Goal: Task Accomplishment & Management: Manage account settings

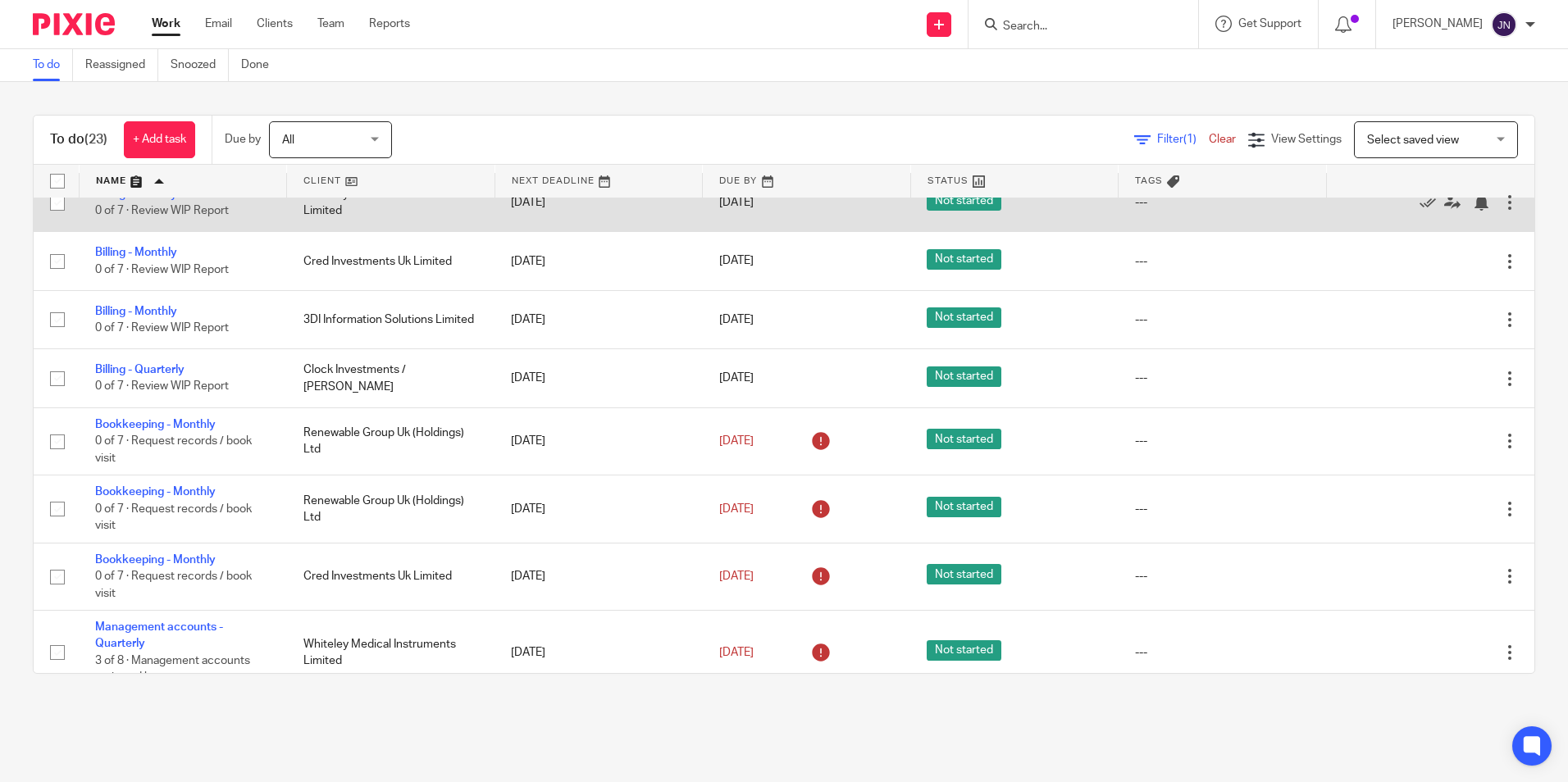
scroll to position [328, 0]
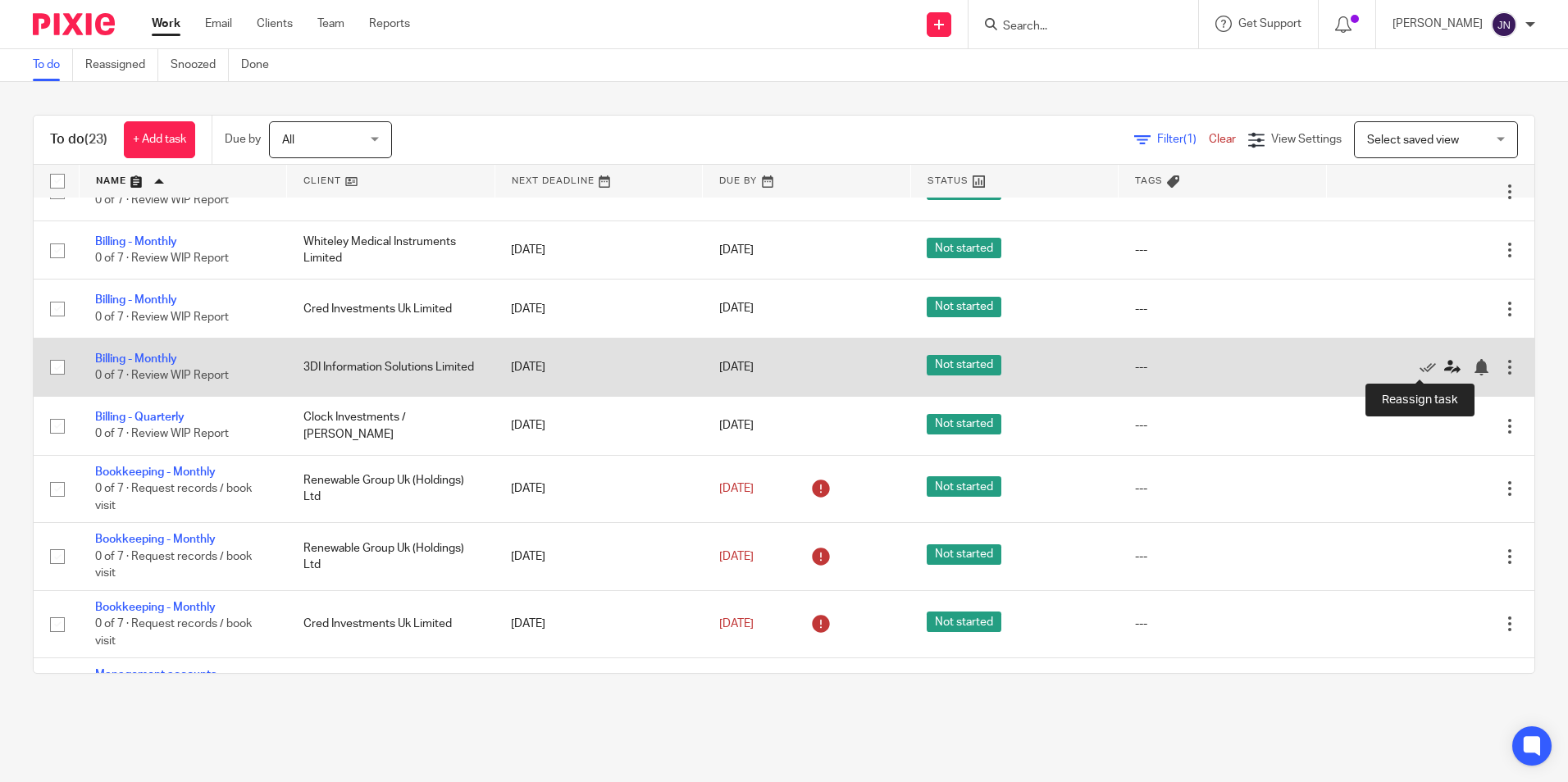
click at [1444, 364] on icon at bounding box center [1453, 367] width 17 height 17
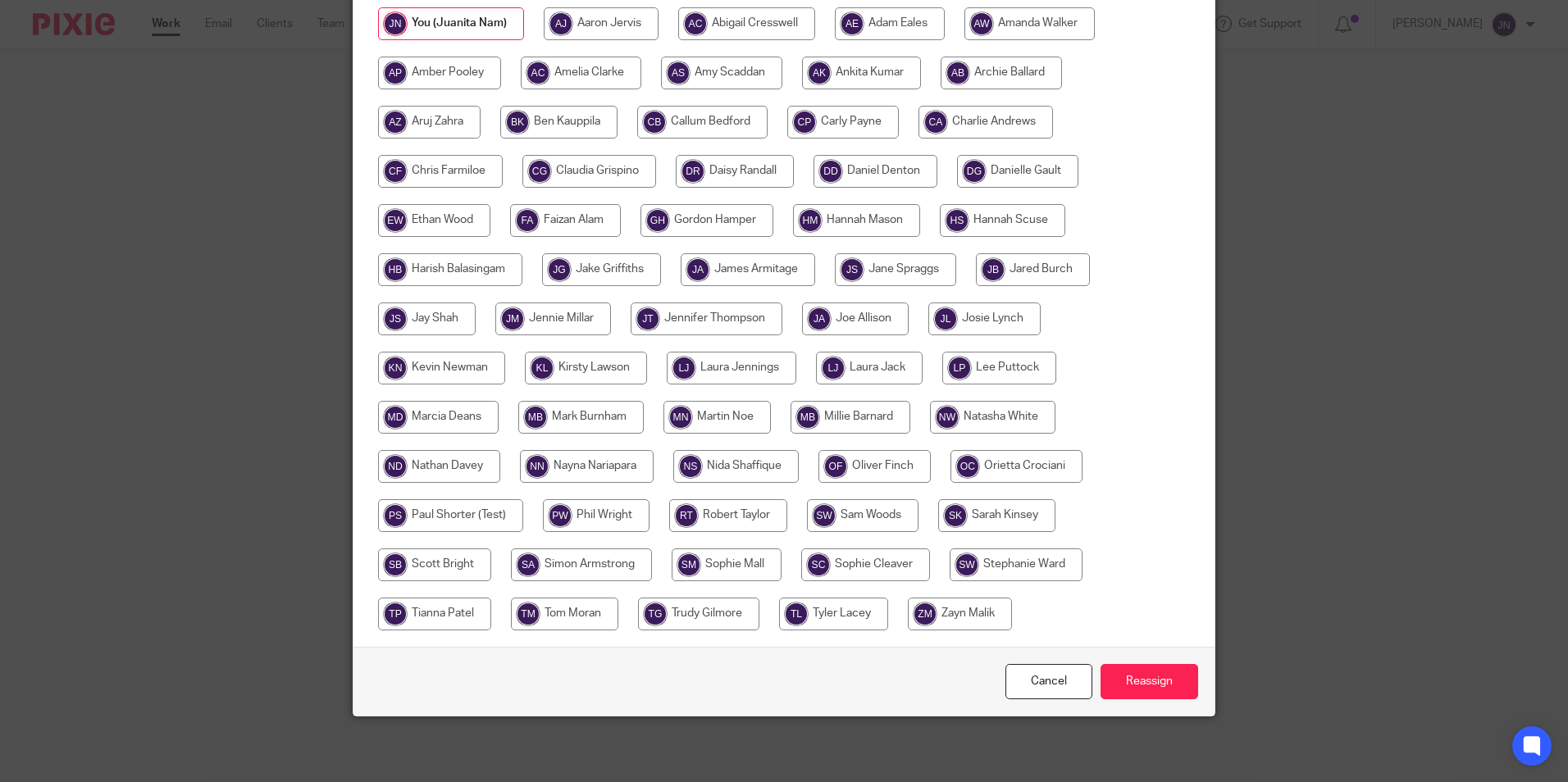
scroll to position [268, 0]
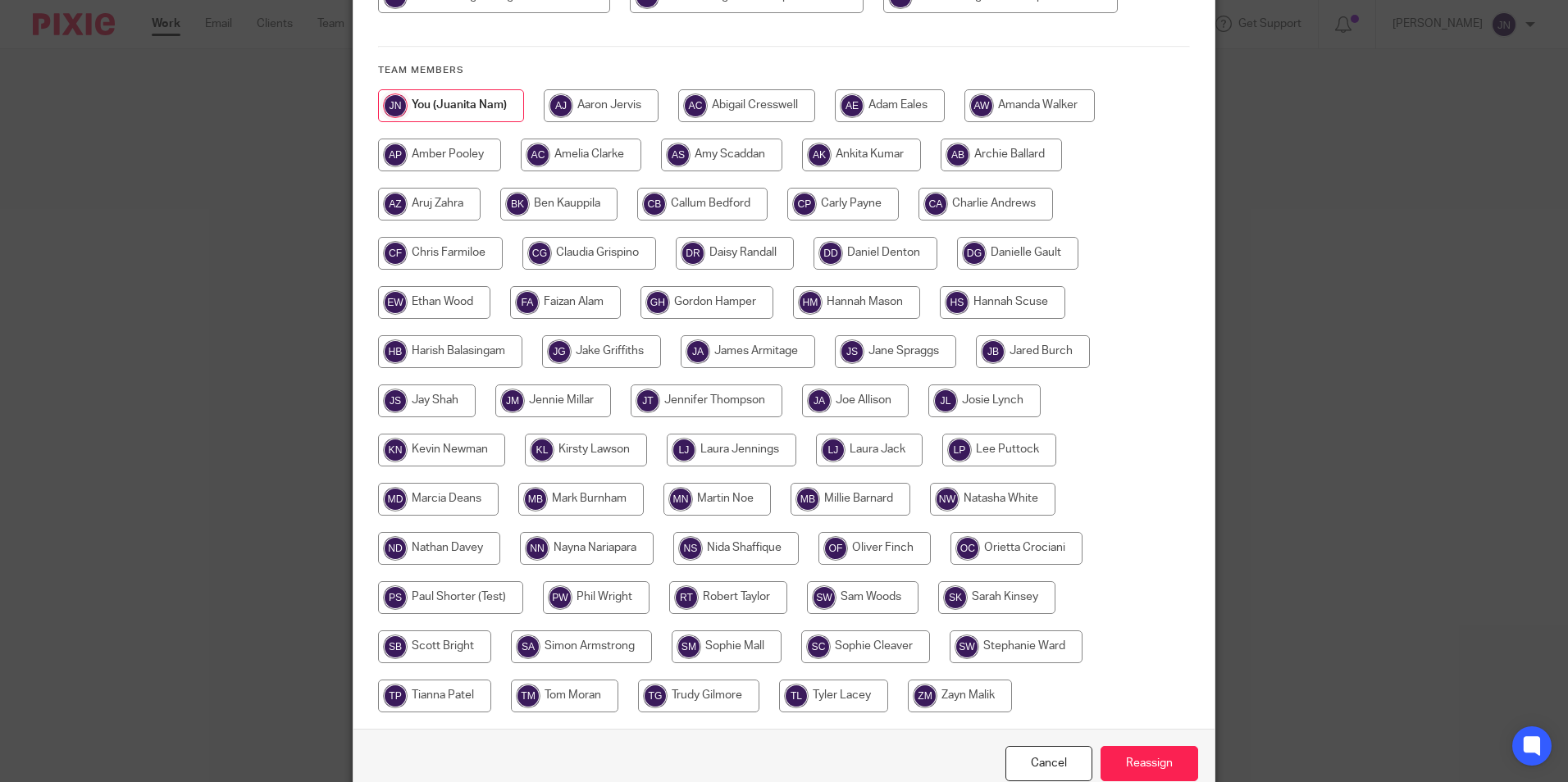
click at [1002, 495] on input "radio" at bounding box center [992, 499] width 125 height 32
radio input "true"
click at [1159, 755] on input "Reassign" at bounding box center [1149, 763] width 97 height 35
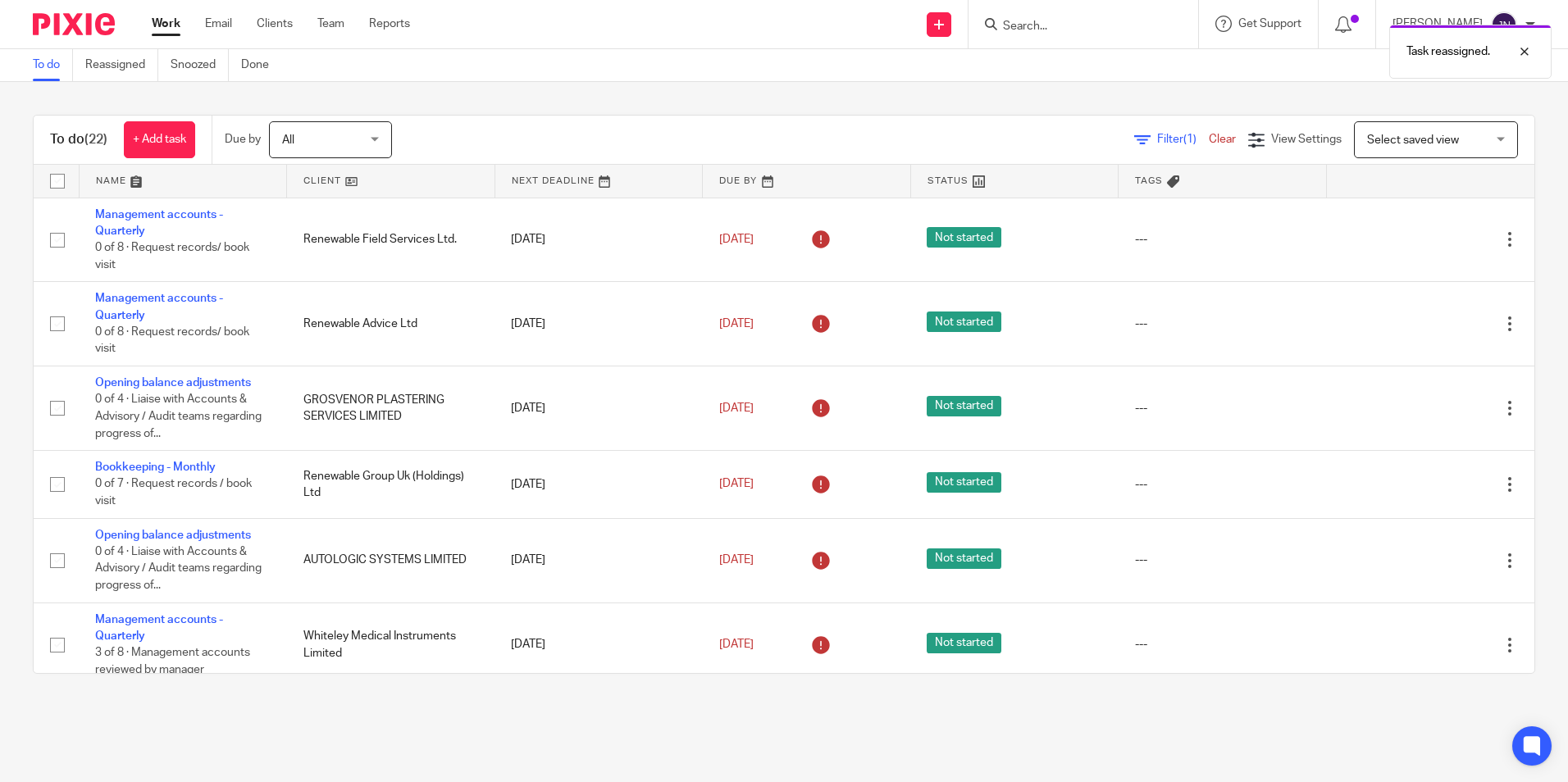
click at [126, 193] on link at bounding box center [184, 180] width 208 height 32
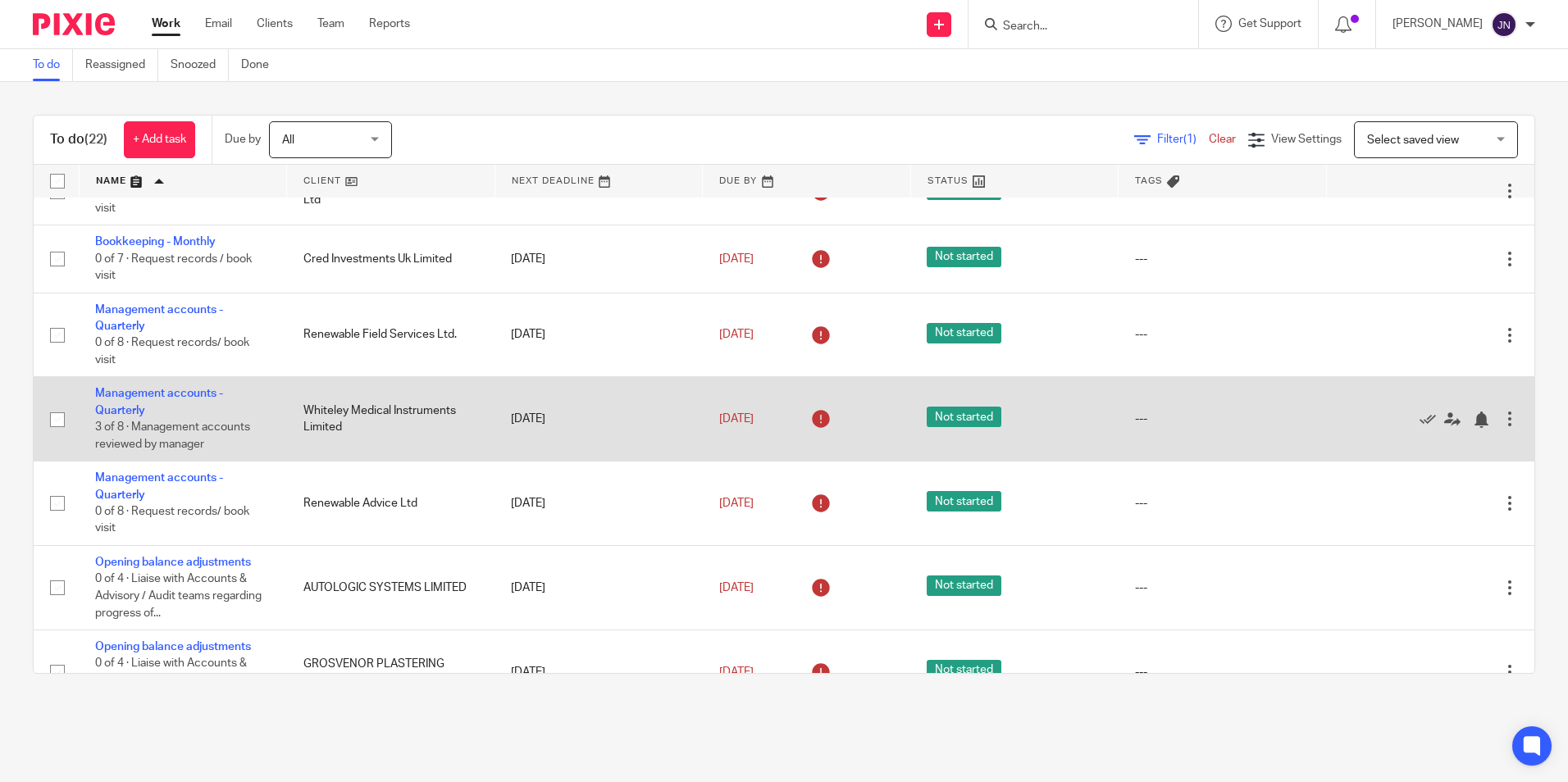
scroll to position [672, 0]
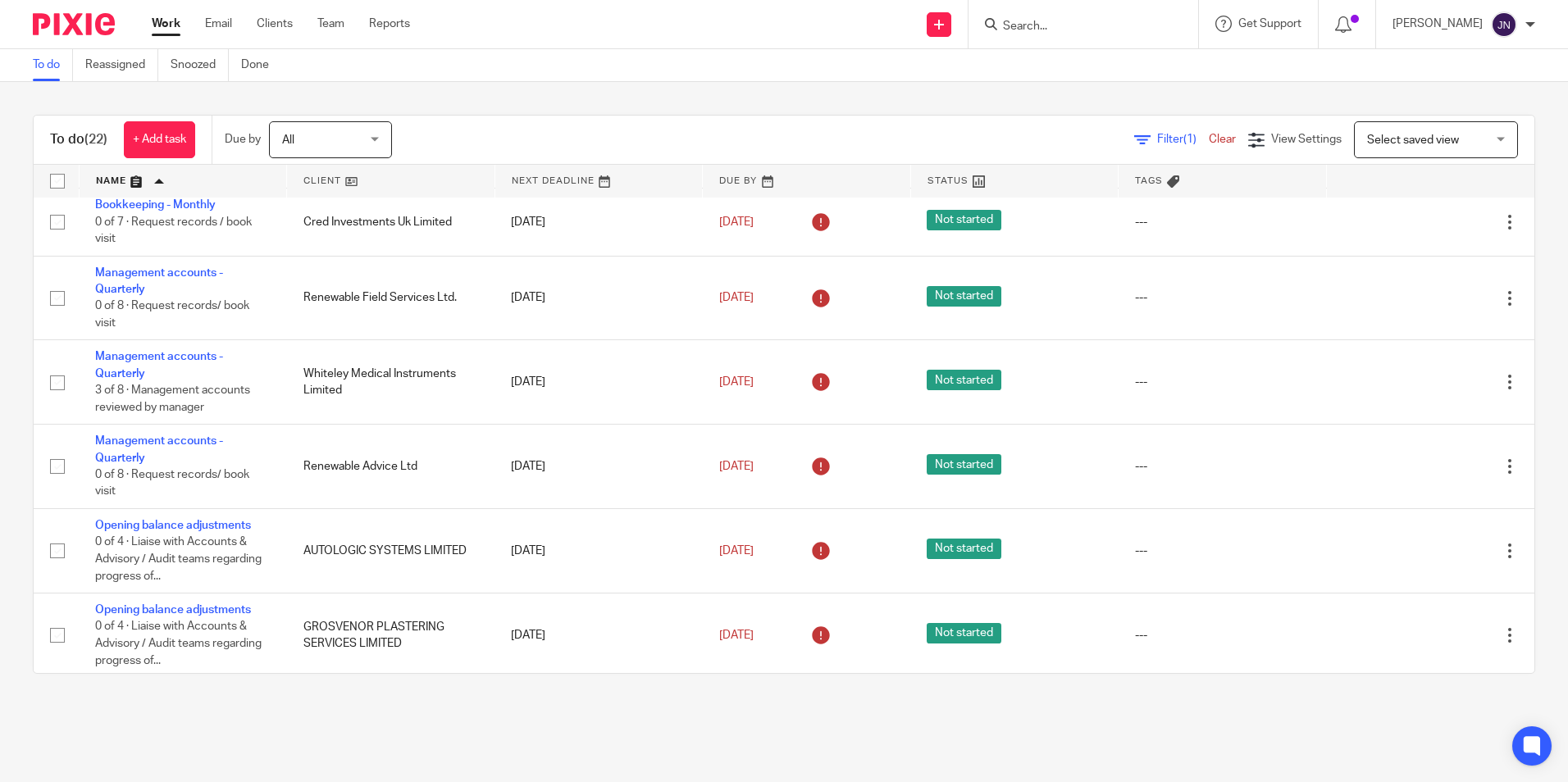
click at [1085, 12] on div at bounding box center [1083, 24] width 229 height 48
click at [1081, 20] on input "Search" at bounding box center [1076, 27] width 148 height 15
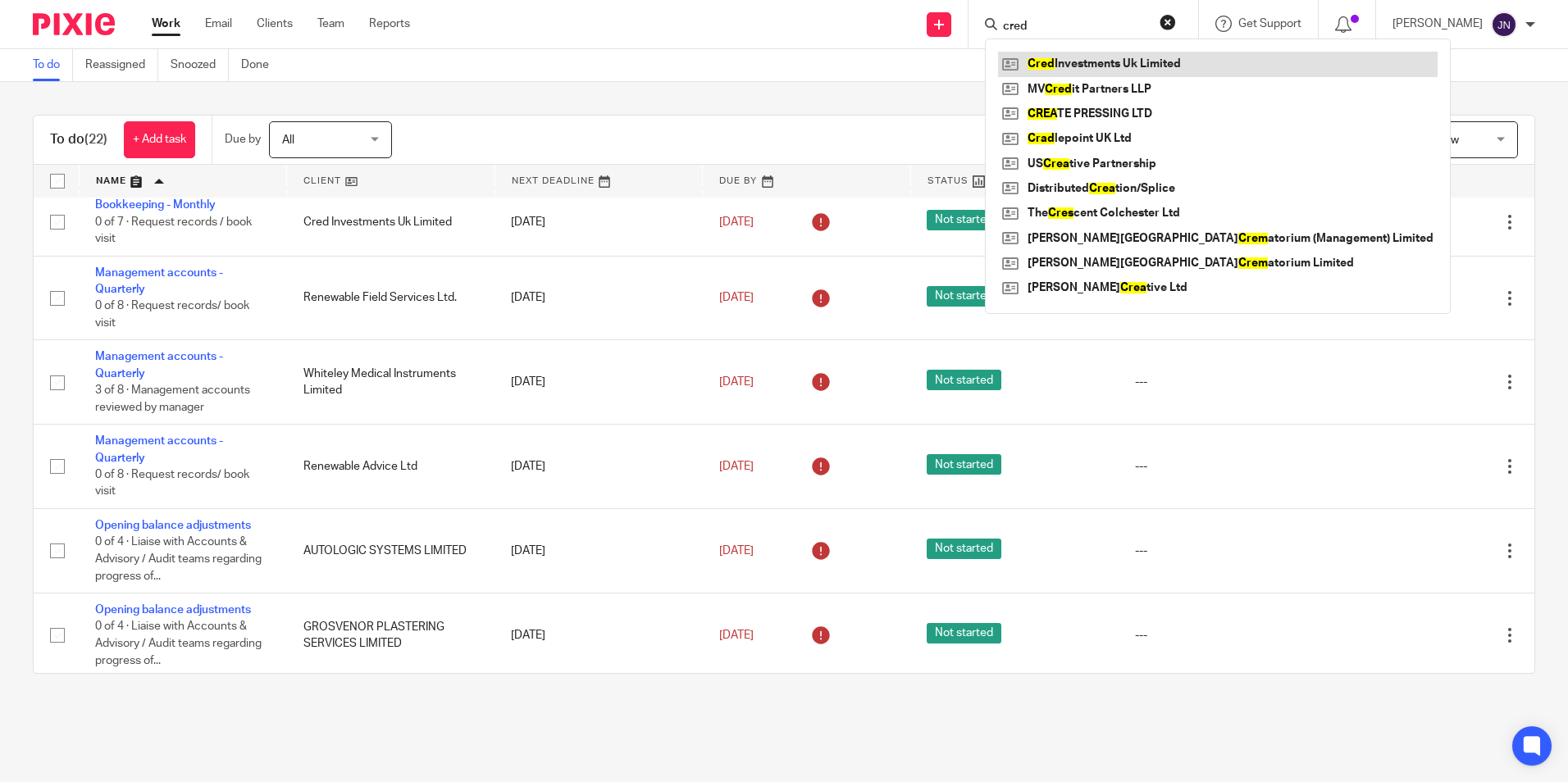
type input "cred"
click at [737, 107] on div "To do (22) + Add task Due by All All Today Tomorrow This week Next week This mo…" at bounding box center [784, 394] width 1568 height 624
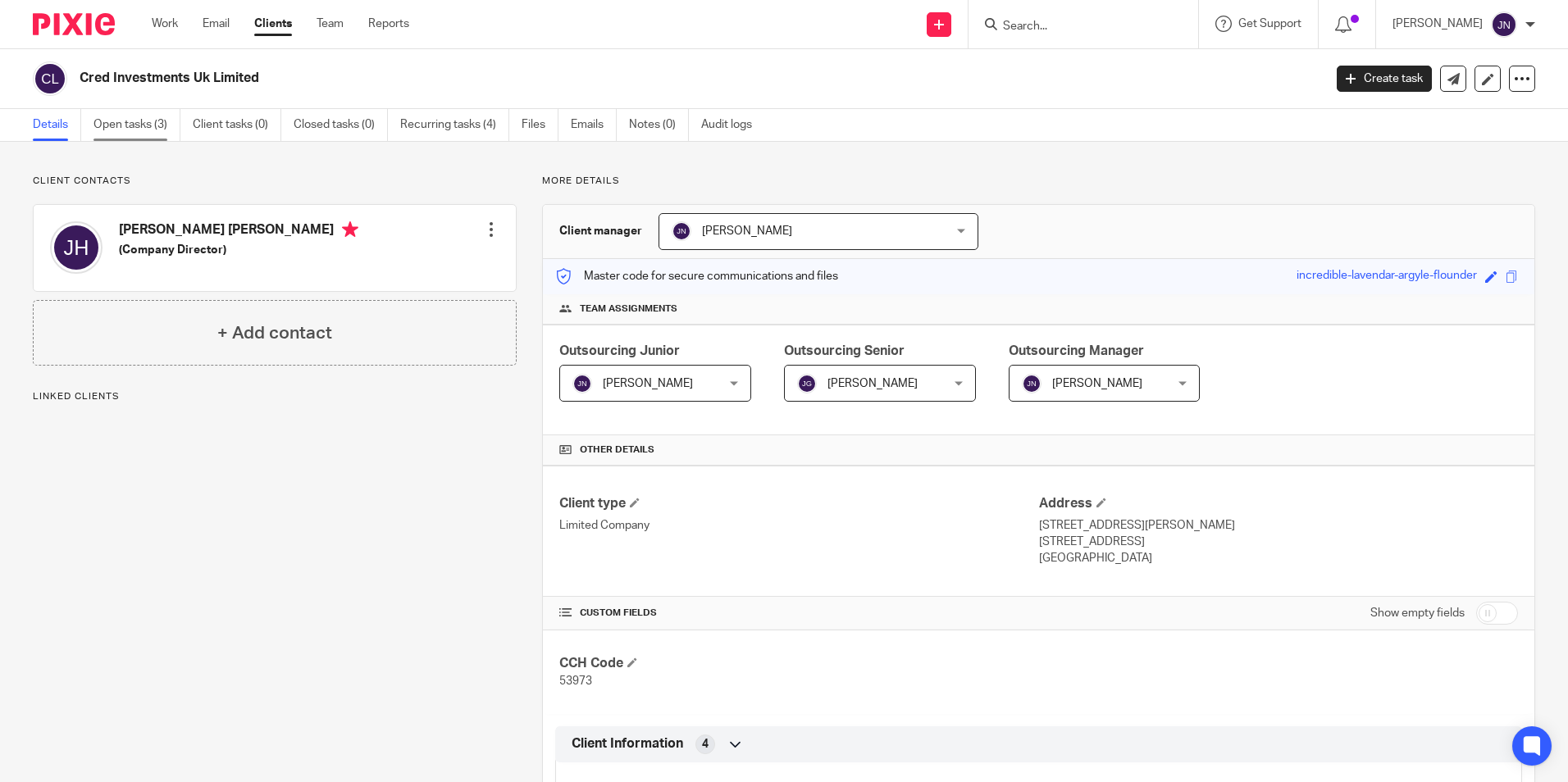
click at [135, 121] on link "Open tasks (3)" at bounding box center [137, 125] width 87 height 32
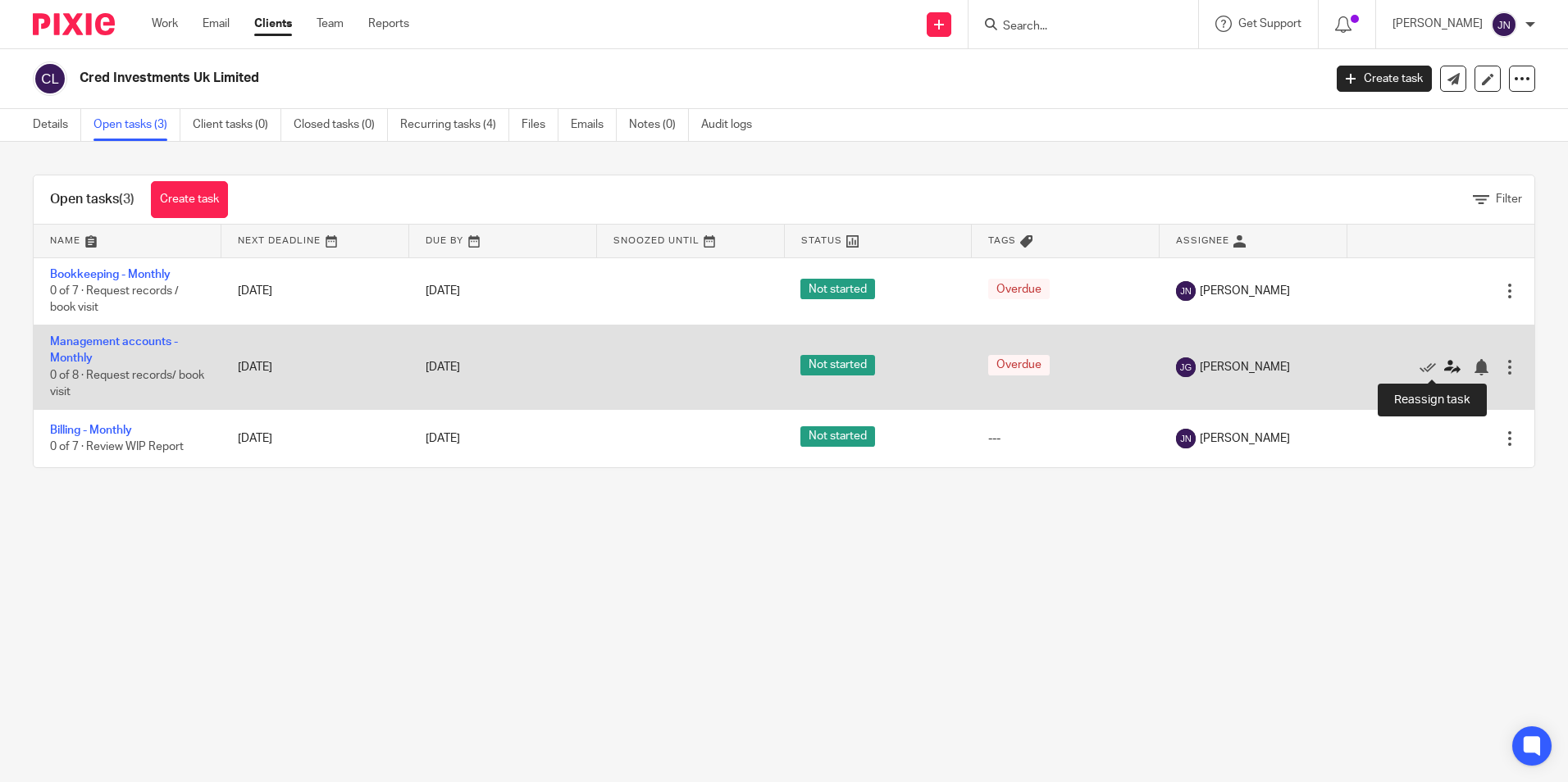
click at [1444, 368] on icon at bounding box center [1453, 367] width 17 height 17
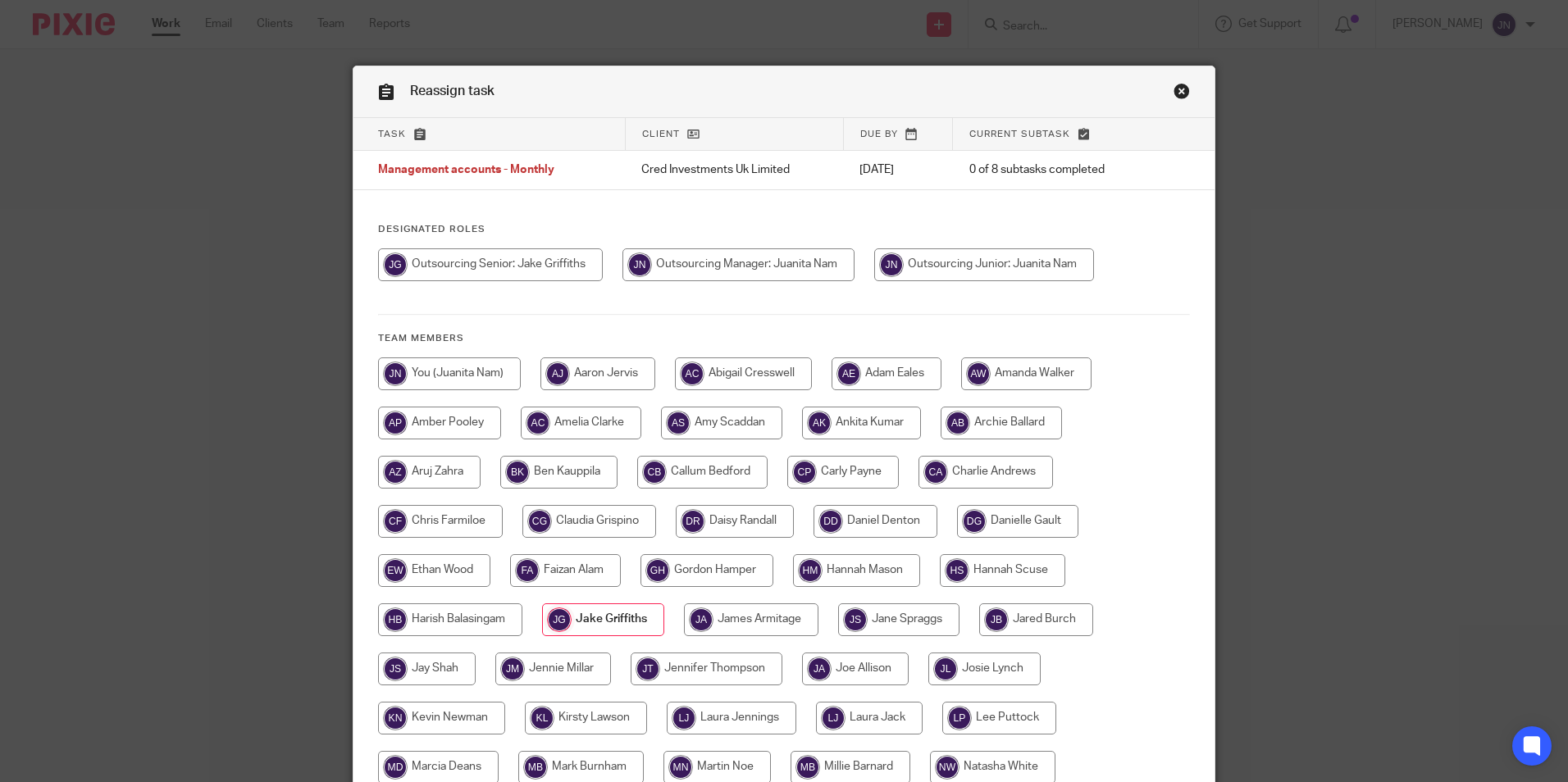
click at [746, 272] on input "radio" at bounding box center [737, 264] width 232 height 32
radio input "true"
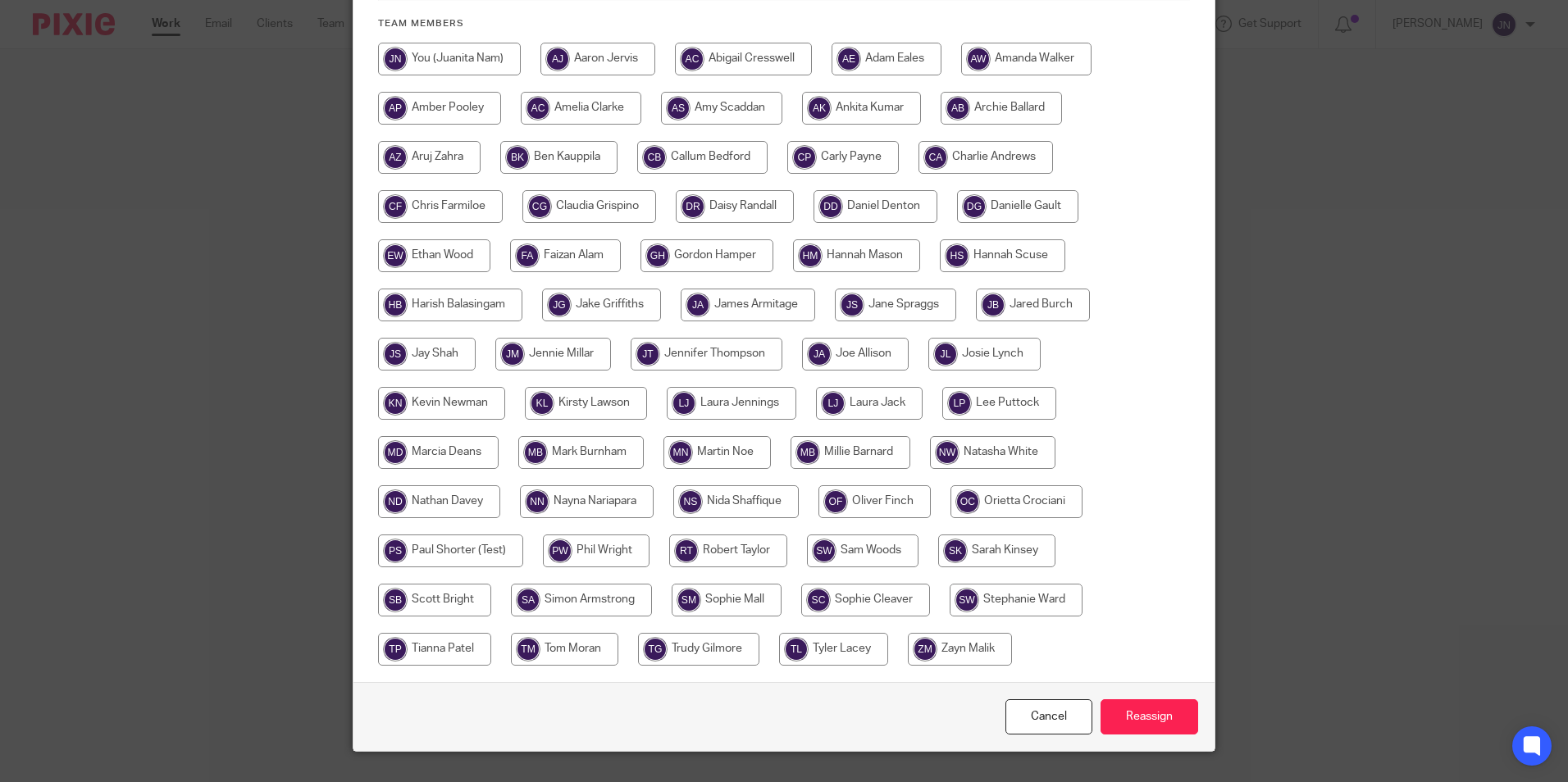
scroll to position [328, 0]
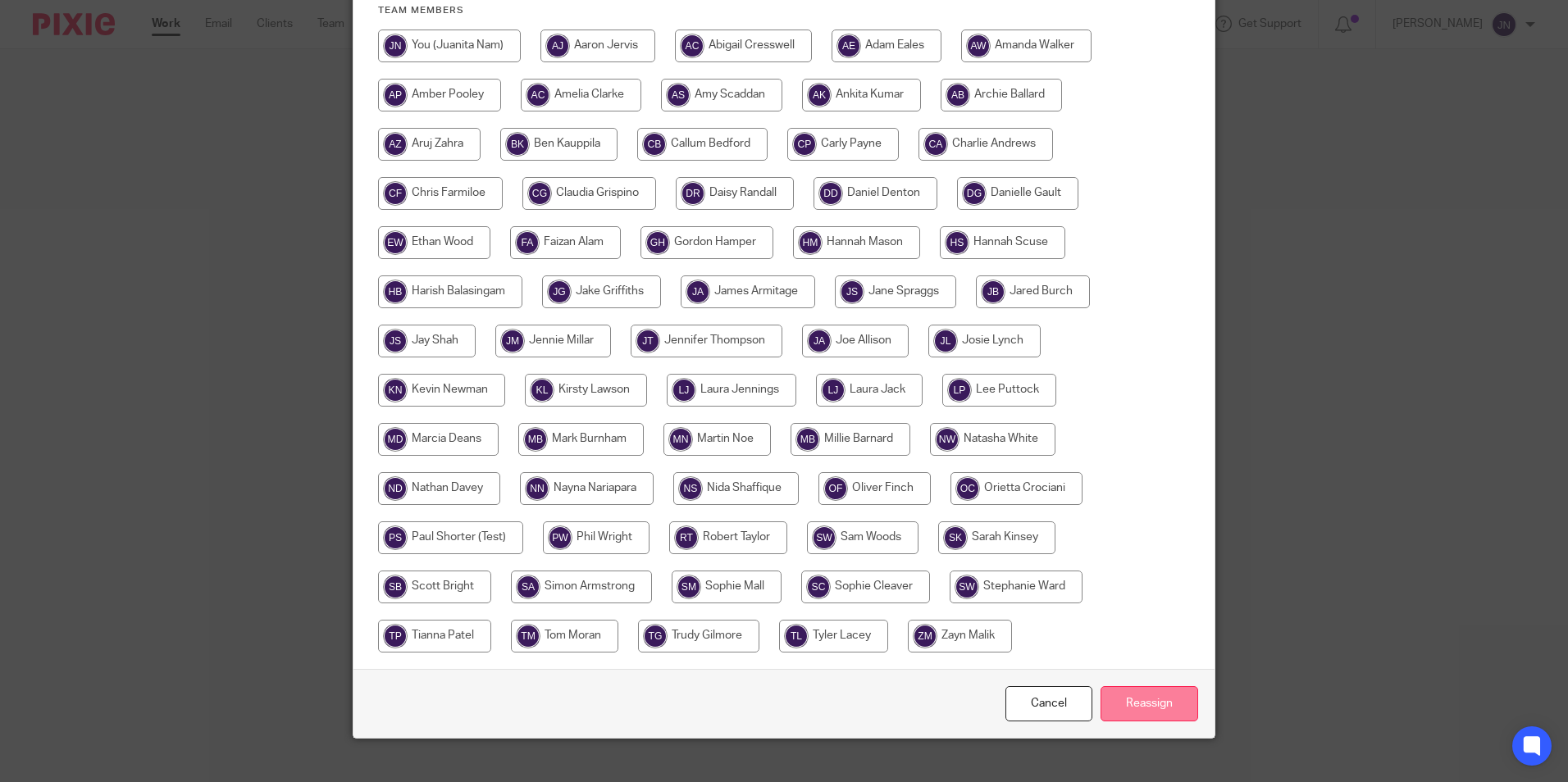
click at [1154, 703] on input "Reassign" at bounding box center [1149, 703] width 97 height 35
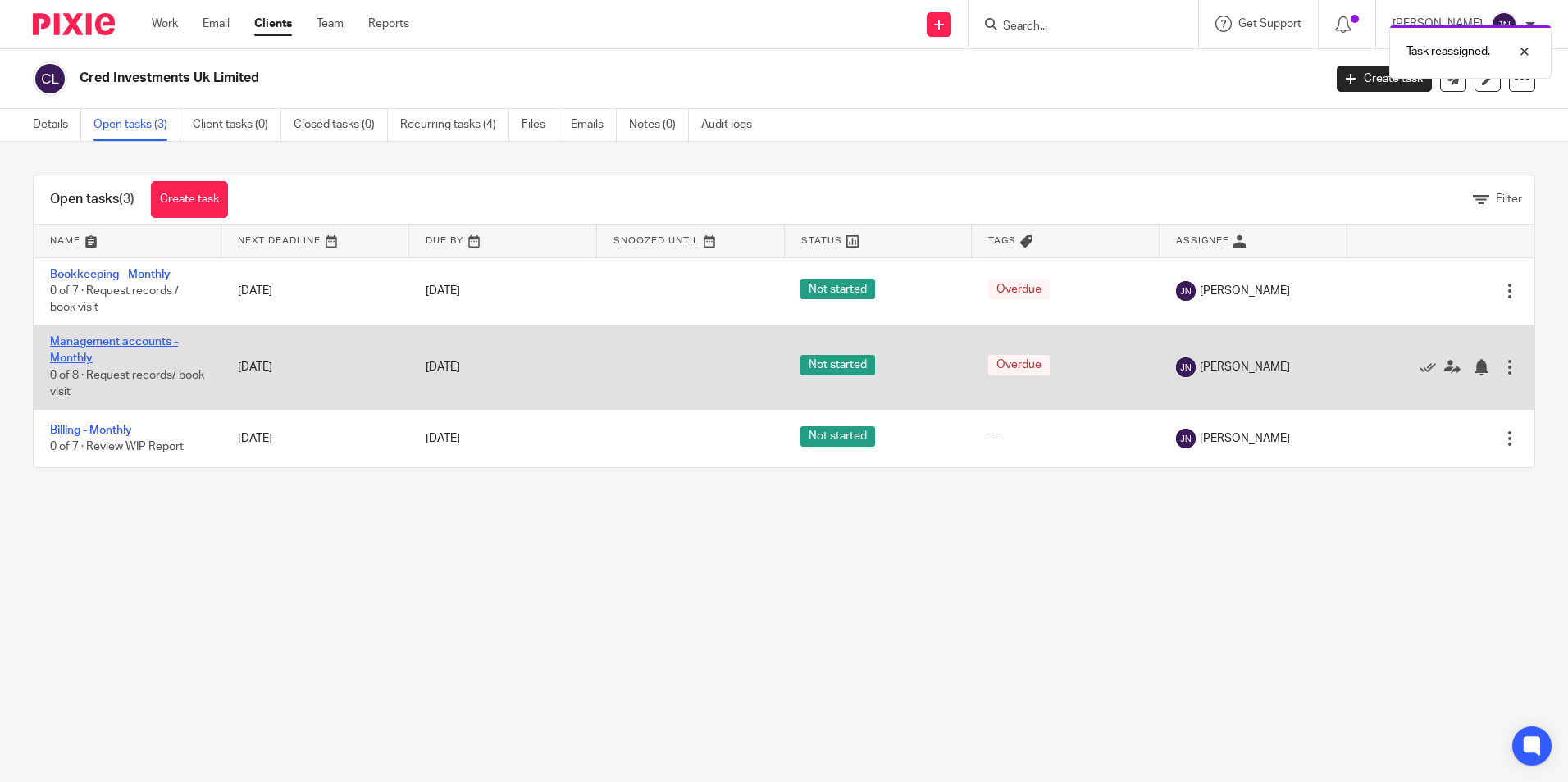
click at [100, 341] on link "Management accounts - Monthly" at bounding box center [114, 350] width 128 height 28
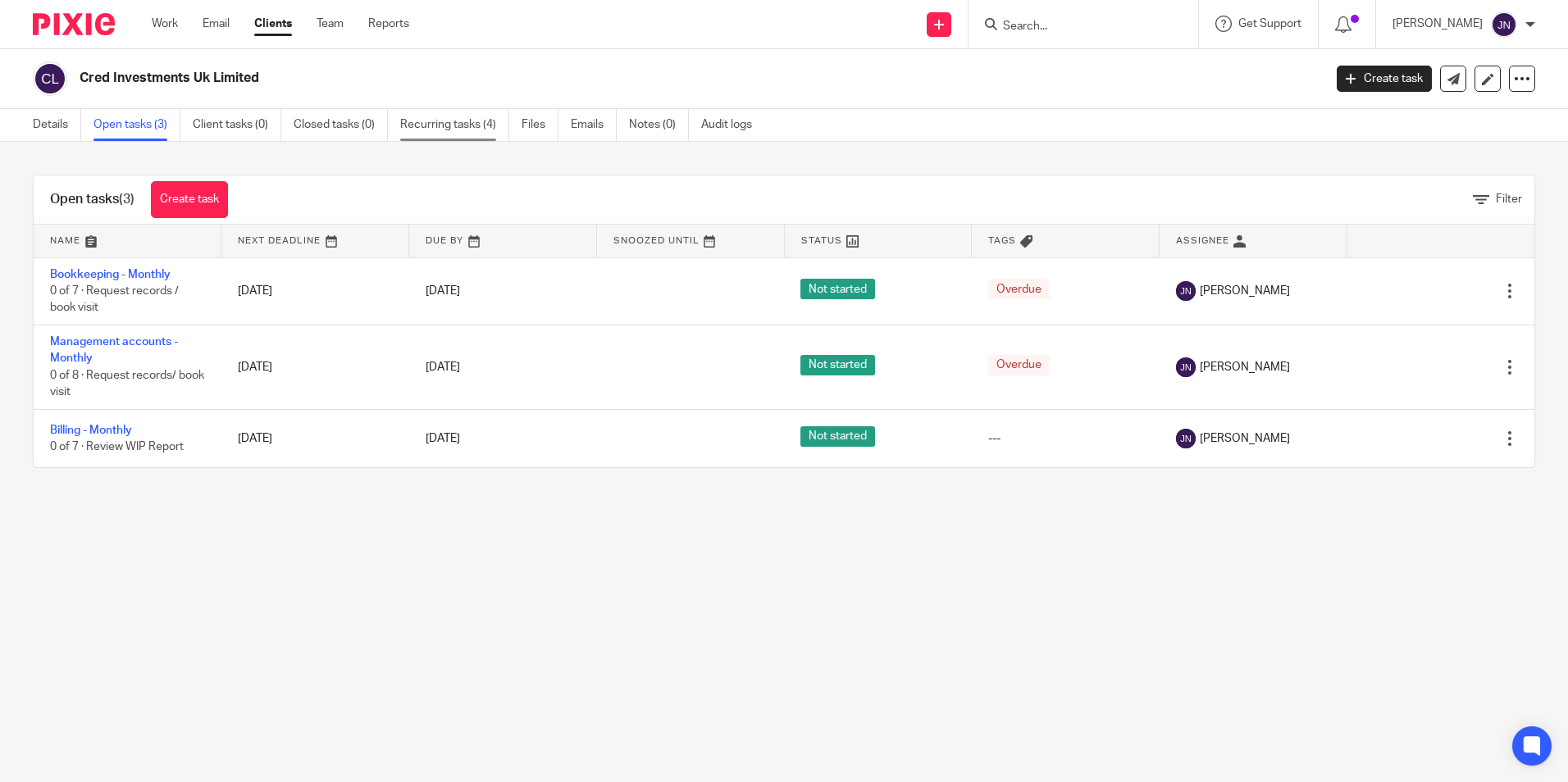
click at [476, 126] on link "Recurring tasks (4)" at bounding box center [454, 125] width 109 height 32
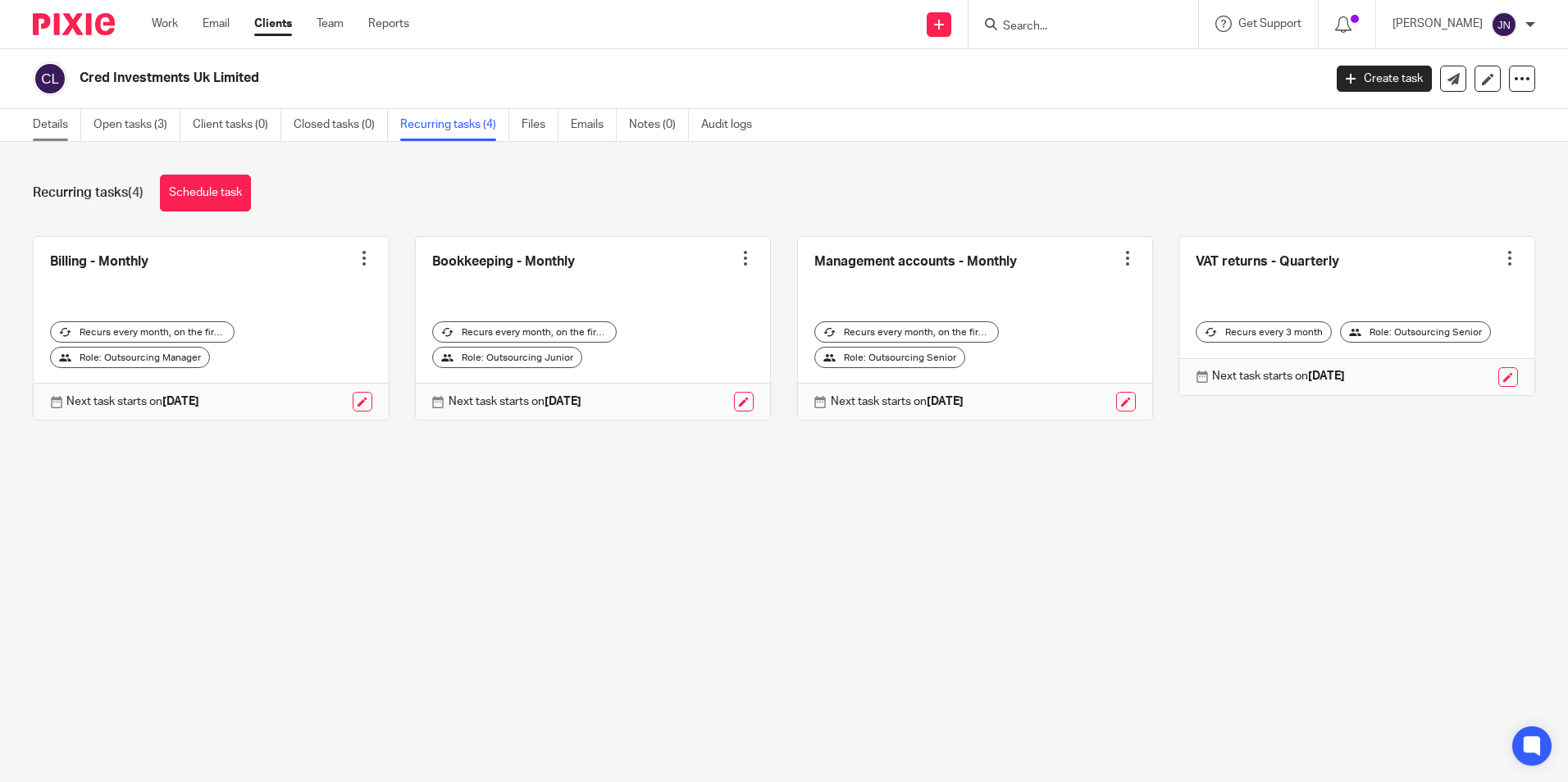
click at [52, 124] on link "Details" at bounding box center [56, 125] width 48 height 32
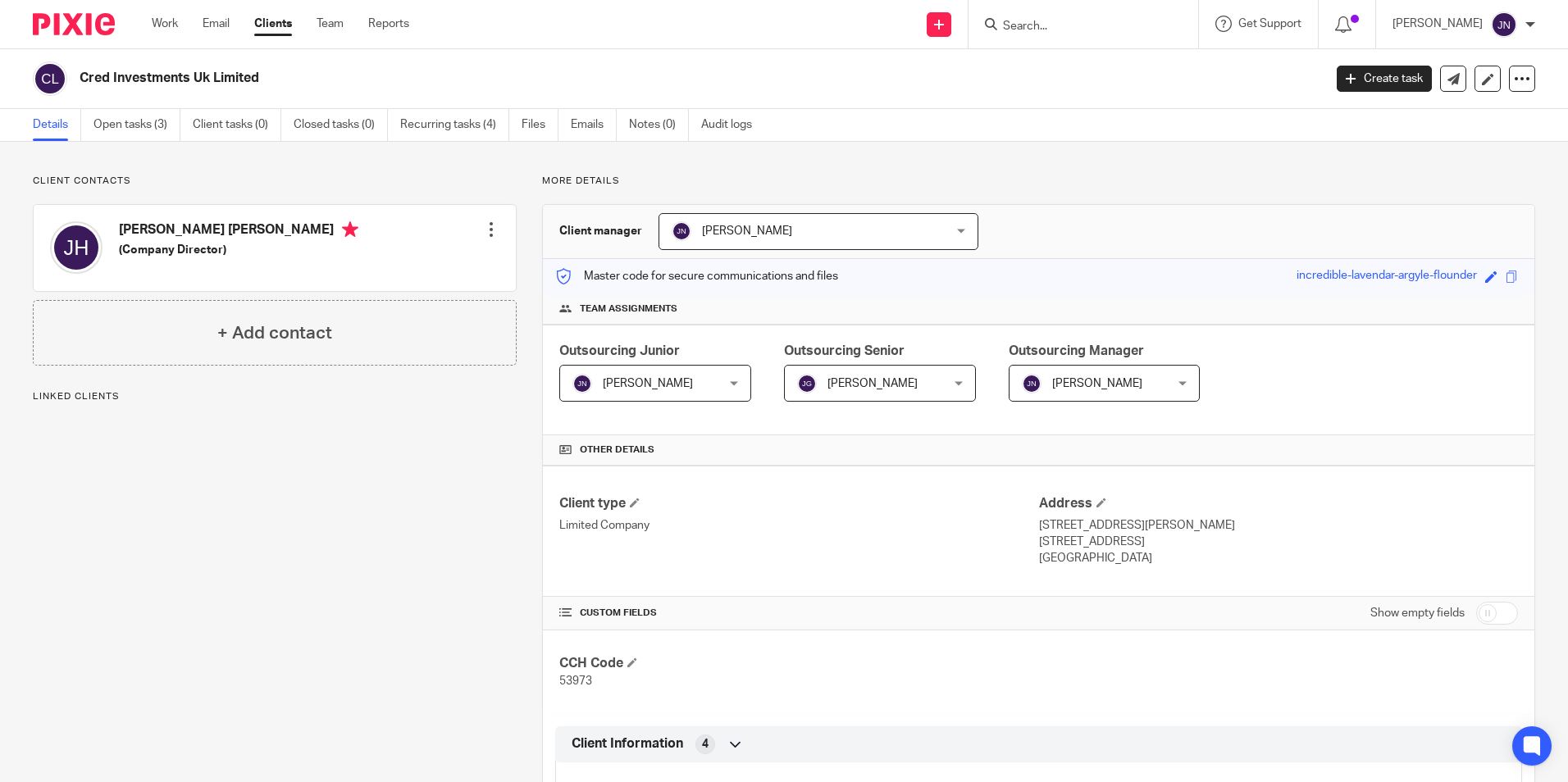
click at [901, 387] on span "[PERSON_NAME]" at bounding box center [868, 382] width 142 height 34
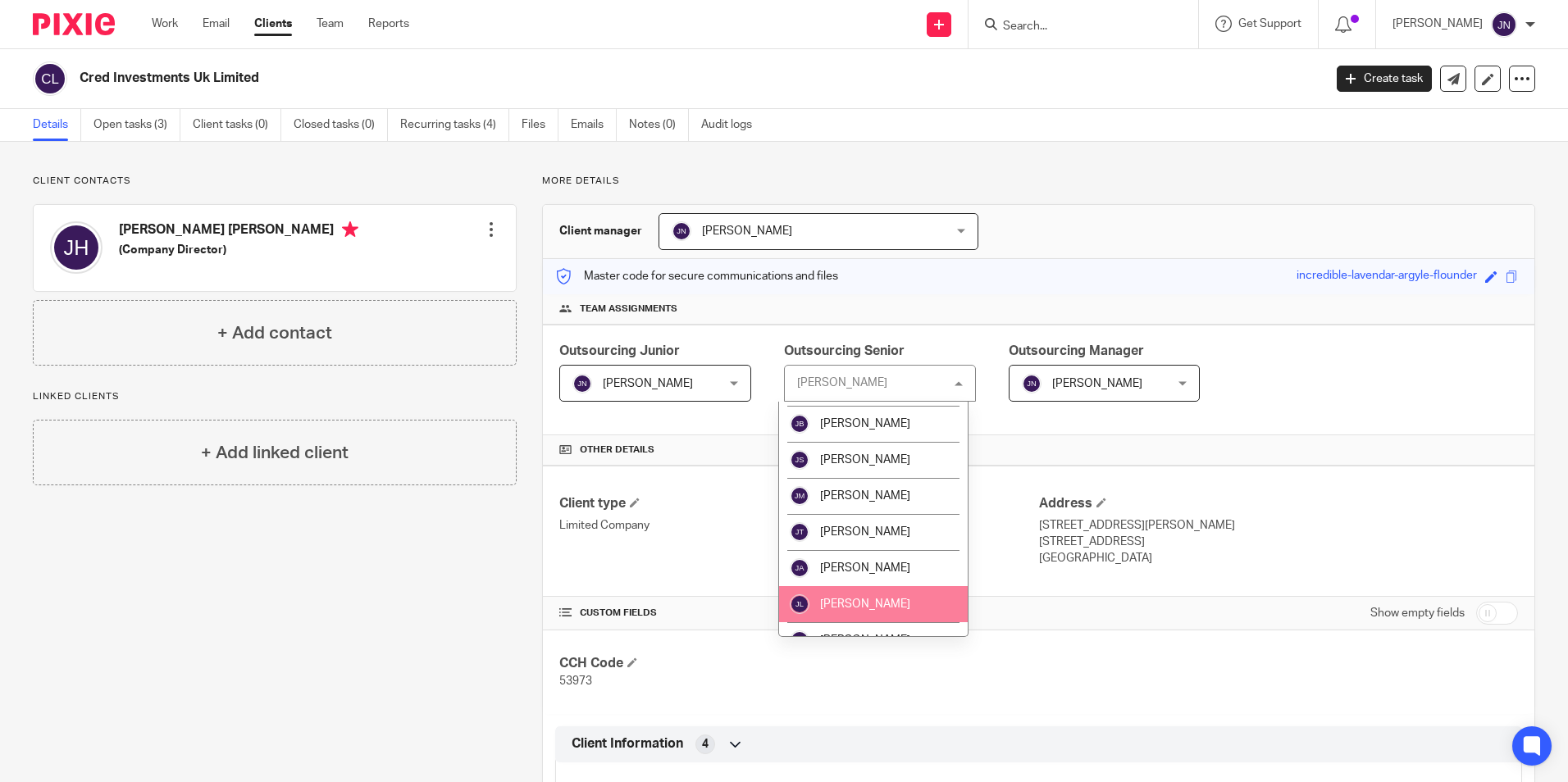
scroll to position [1066, 0]
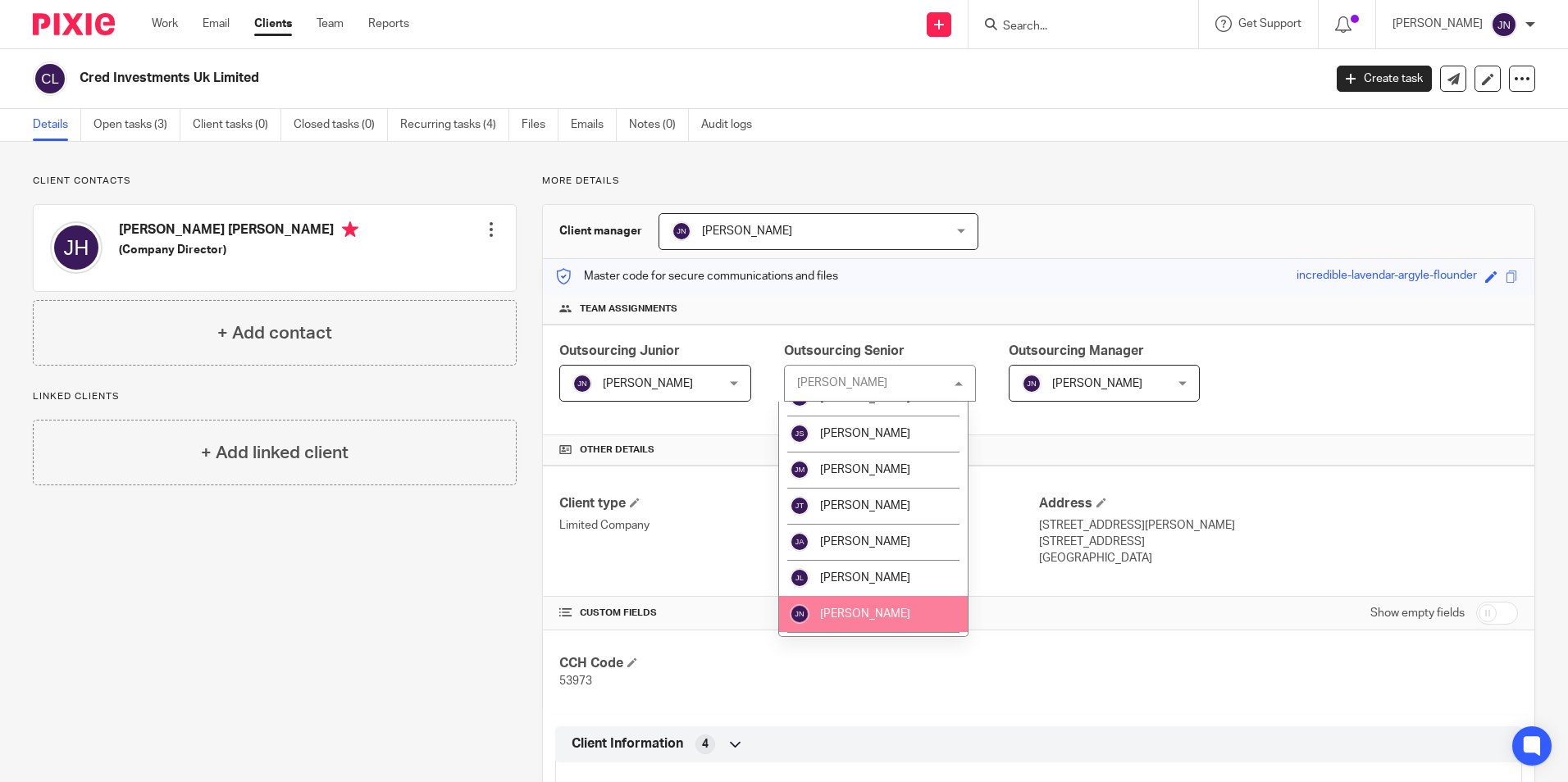
click at [888, 600] on li "[PERSON_NAME]" at bounding box center [873, 613] width 189 height 36
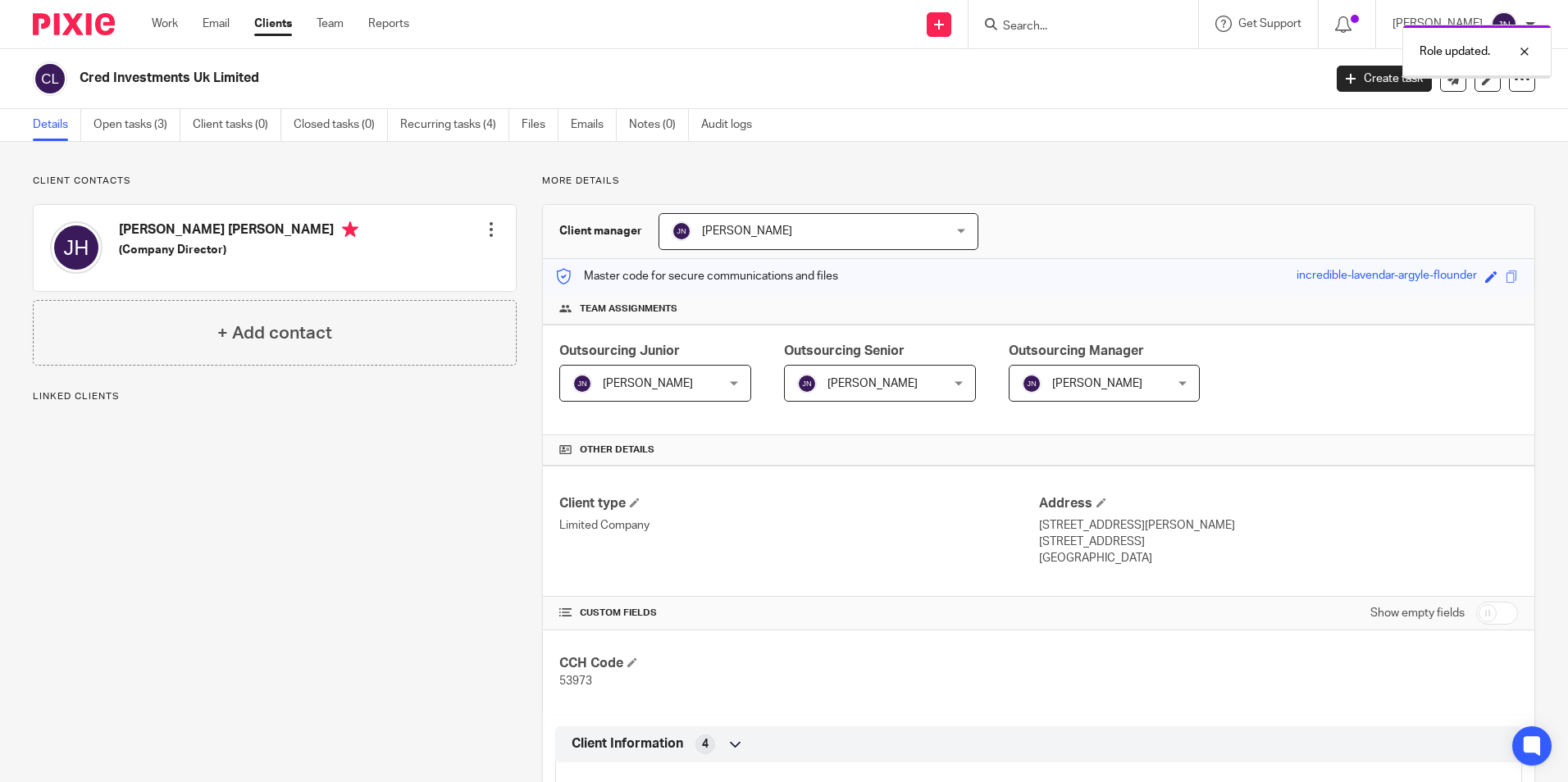
click at [731, 384] on div "[PERSON_NAME] [PERSON_NAME]" at bounding box center [654, 383] width 192 height 37
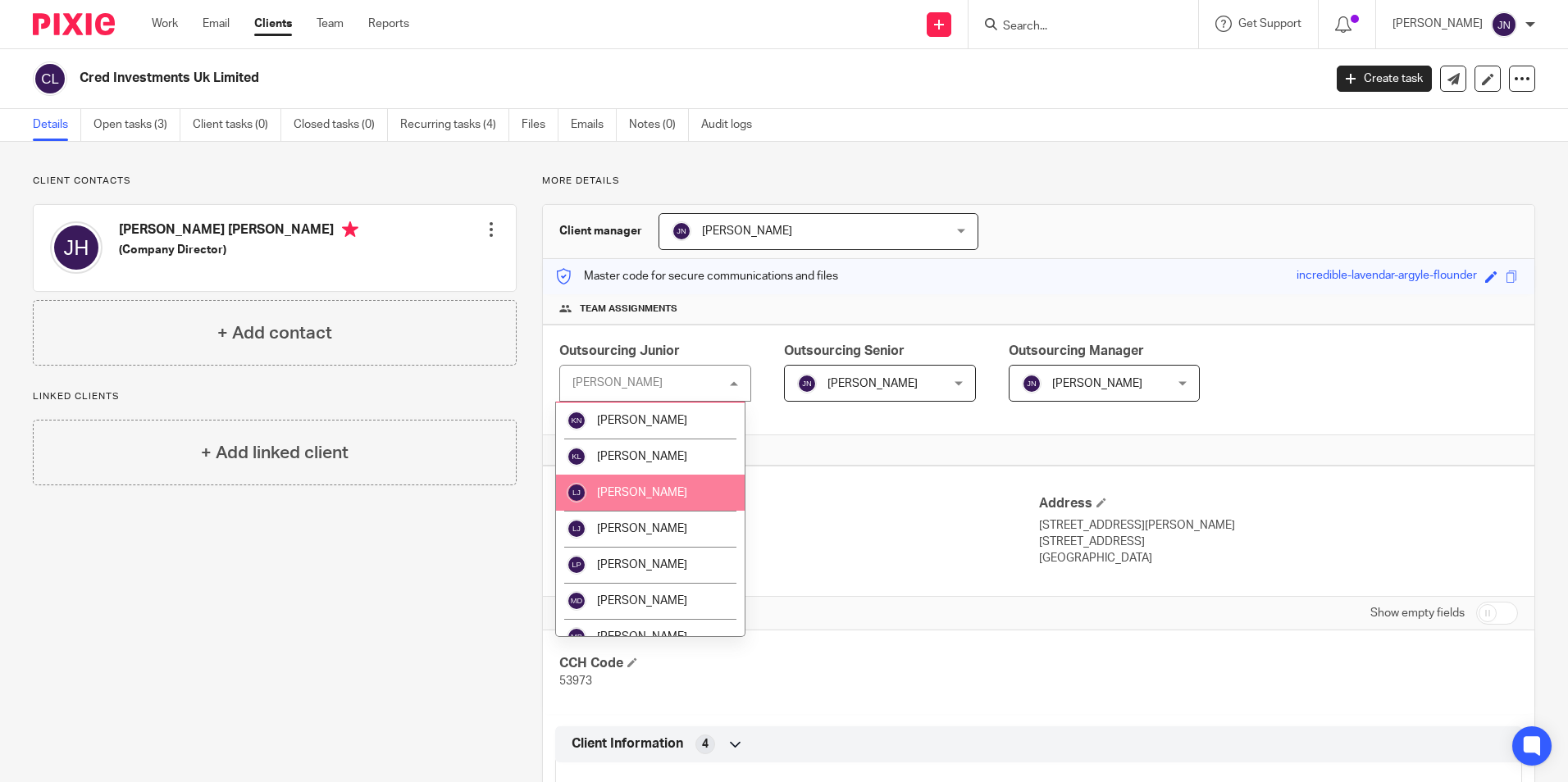
scroll to position [1324, 0]
